Goal: Transaction & Acquisition: Purchase product/service

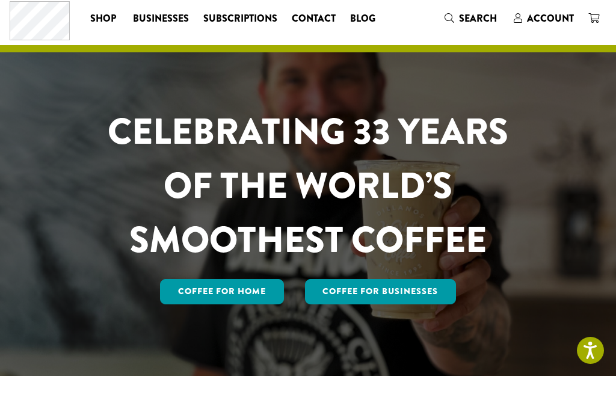
scroll to position [30, 0]
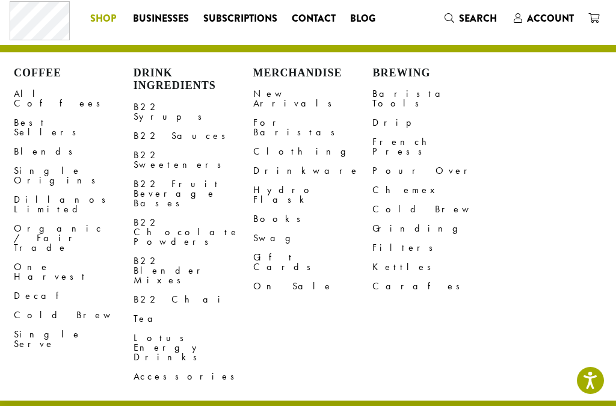
click at [196, 213] on link "B22 Chocolate Powders" at bounding box center [194, 232] width 120 height 38
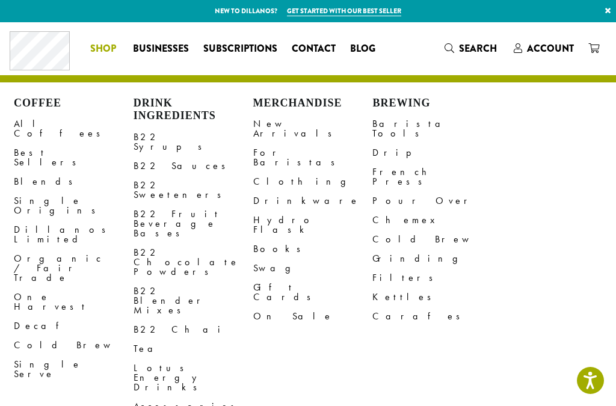
click at [84, 249] on link "Organic / Fair Trade" at bounding box center [74, 268] width 120 height 38
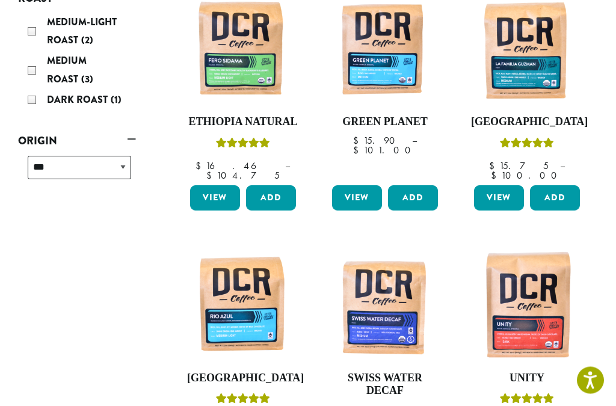
scroll to position [248, 0]
click at [253, 295] on img at bounding box center [243, 306] width 112 height 112
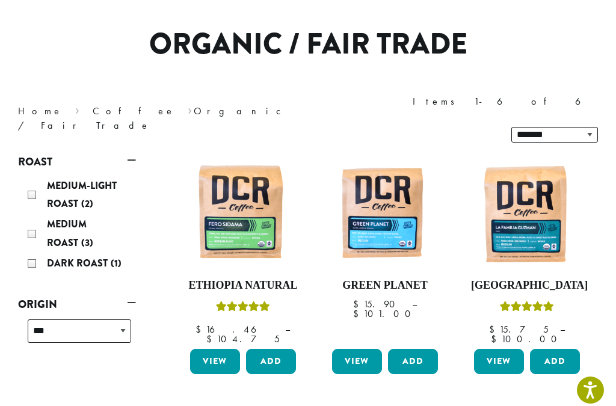
scroll to position [84, 0]
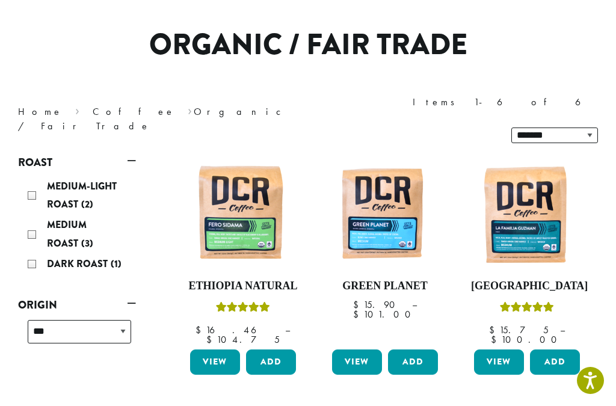
click at [532, 211] on img at bounding box center [527, 214] width 112 height 112
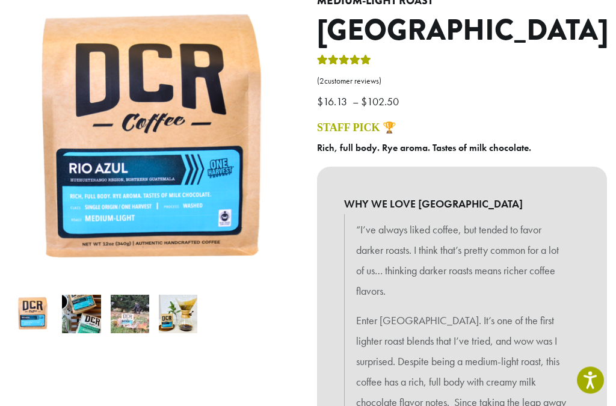
scroll to position [142, 0]
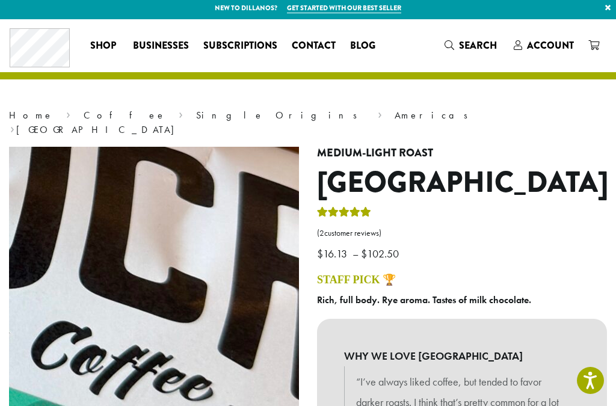
scroll to position [0, 0]
